Goal: Transaction & Acquisition: Purchase product/service

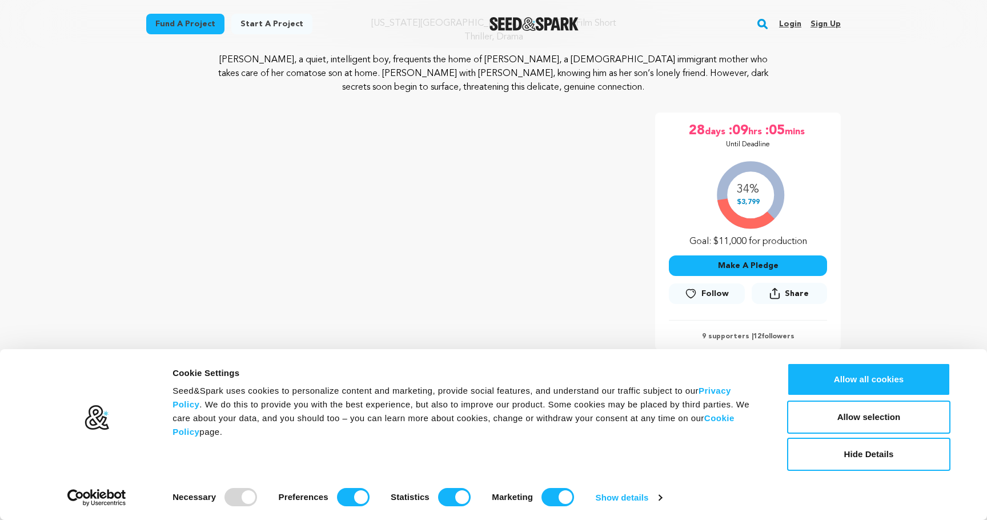
scroll to position [124, 0]
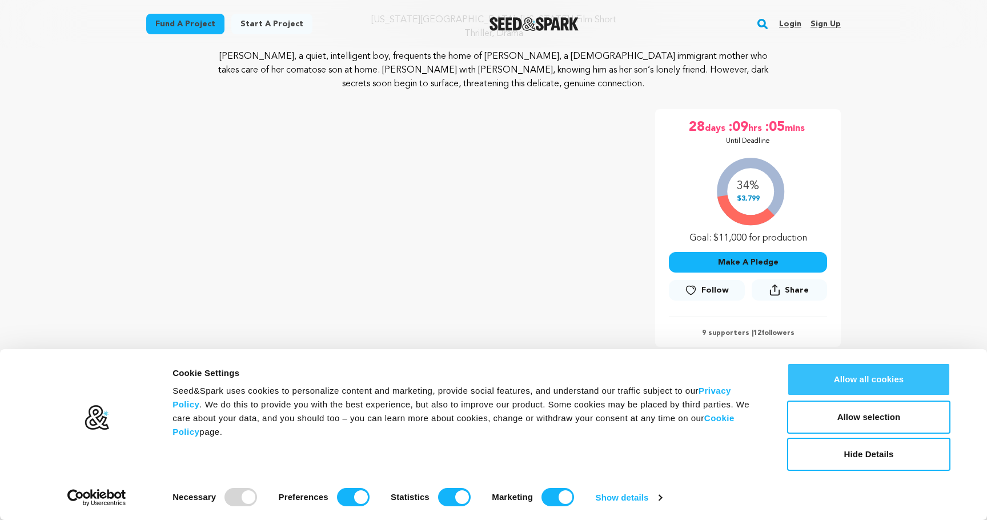
click at [820, 378] on button "Allow all cookies" at bounding box center [868, 379] width 163 height 33
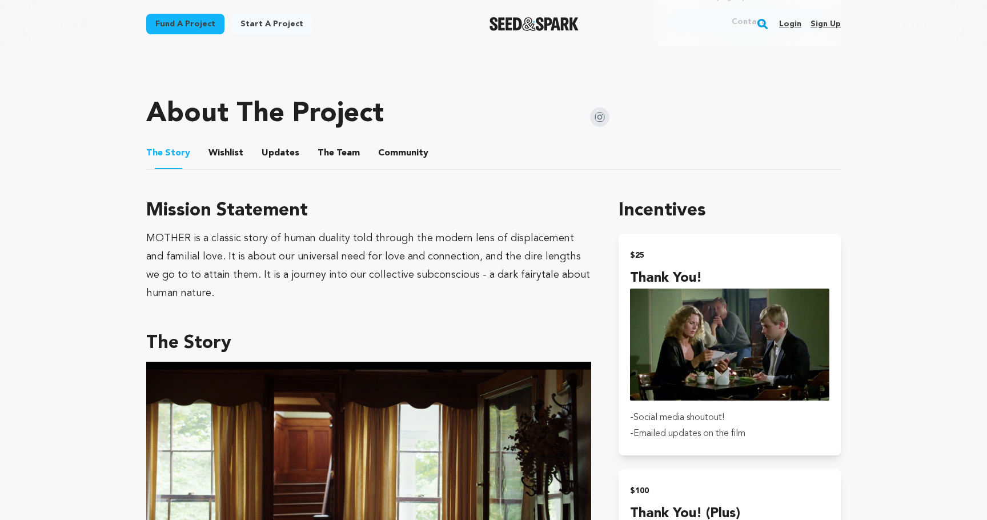
scroll to position [349, 0]
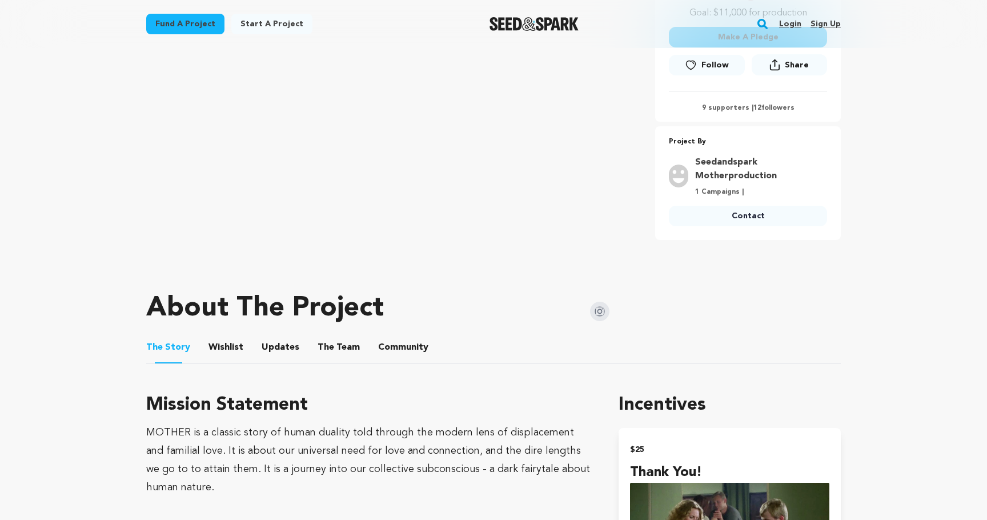
click at [214, 352] on button "Wishlist" at bounding box center [226, 349] width 27 height 27
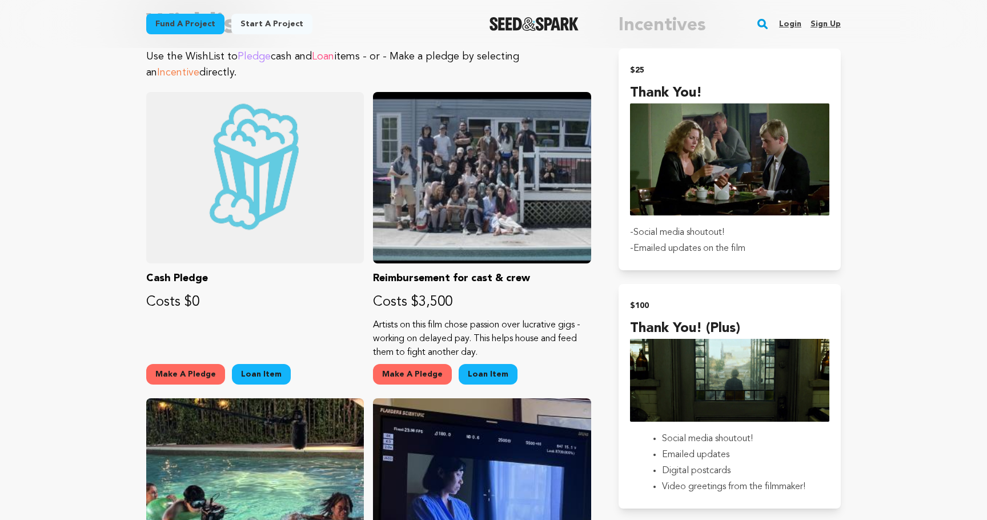
scroll to position [724, 0]
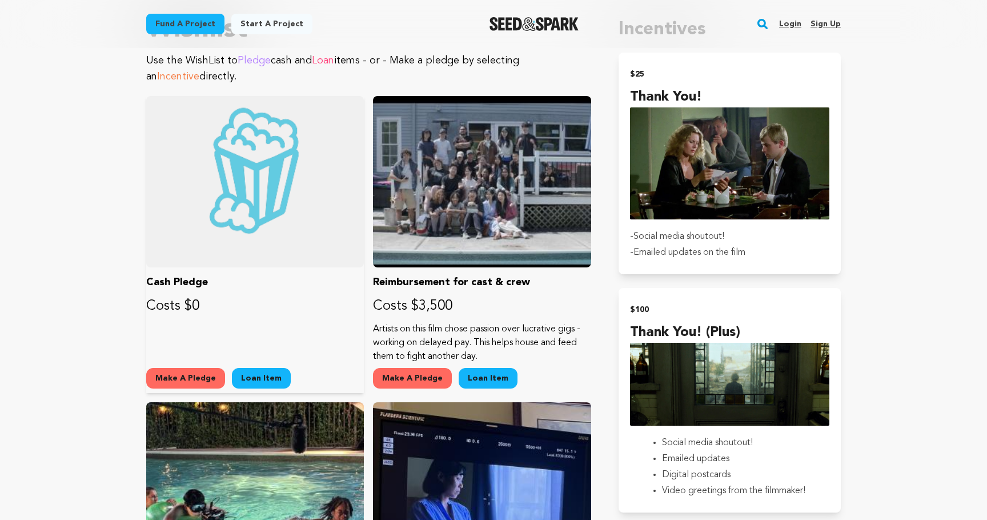
click at [199, 367] on div "Cash Pledge Costs $0 Make A Pledge Loan Item" at bounding box center [255, 244] width 218 height 297
click at [199, 380] on button "Make A Pledge" at bounding box center [185, 378] width 79 height 21
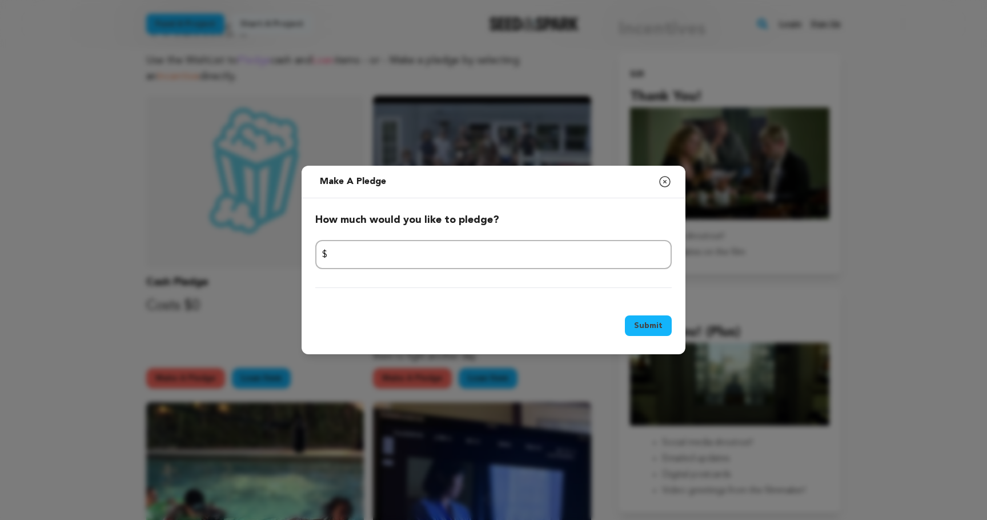
click at [670, 177] on icon "button" at bounding box center [665, 182] width 14 height 14
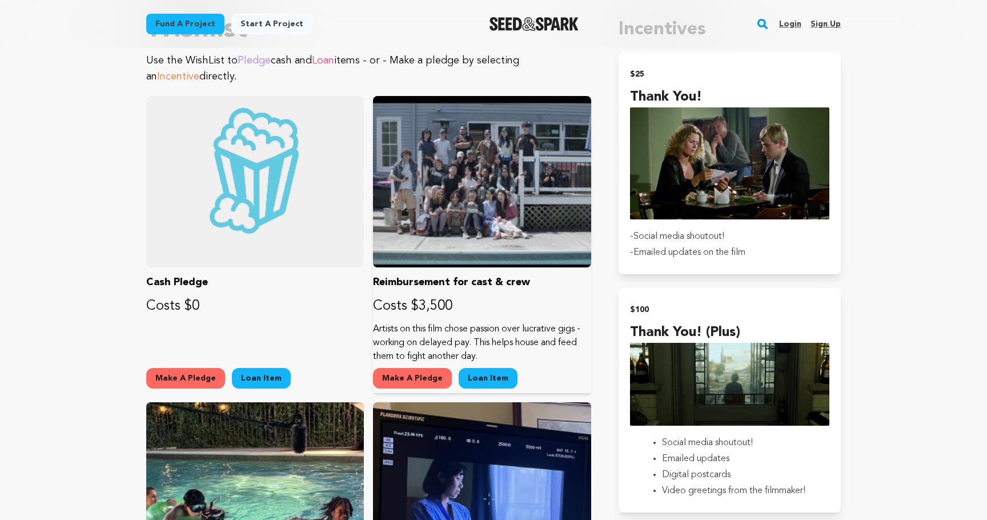
click at [401, 370] on button "Make A Pledge" at bounding box center [412, 378] width 79 height 21
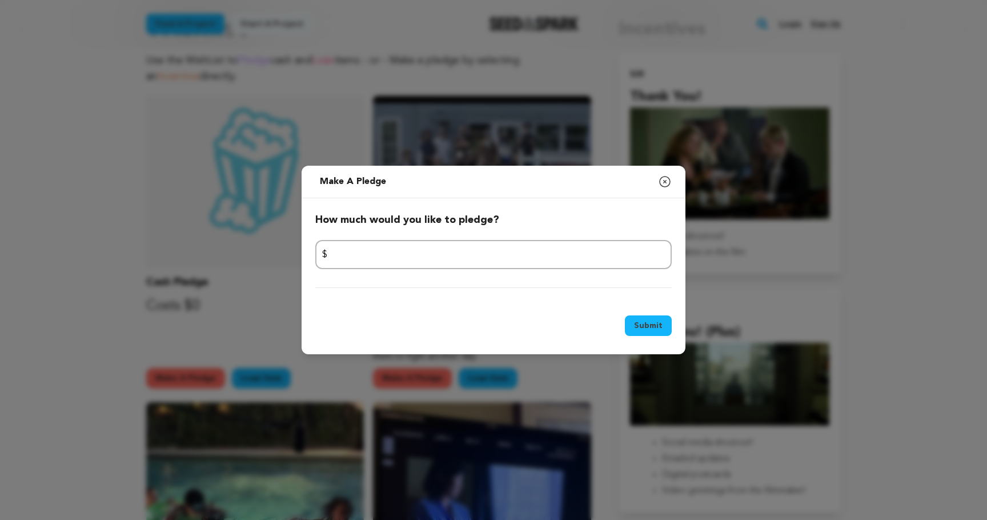
click at [669, 185] on icon "button" at bounding box center [665, 182] width 14 height 14
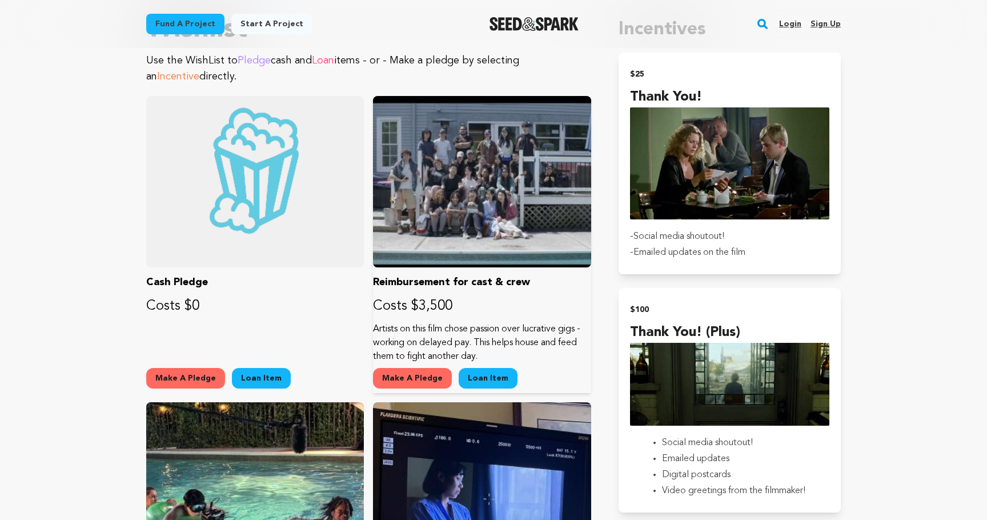
click at [483, 379] on link "Loan Item" at bounding box center [488, 378] width 59 height 21
